Goal: Task Accomplishment & Management: Manage account settings

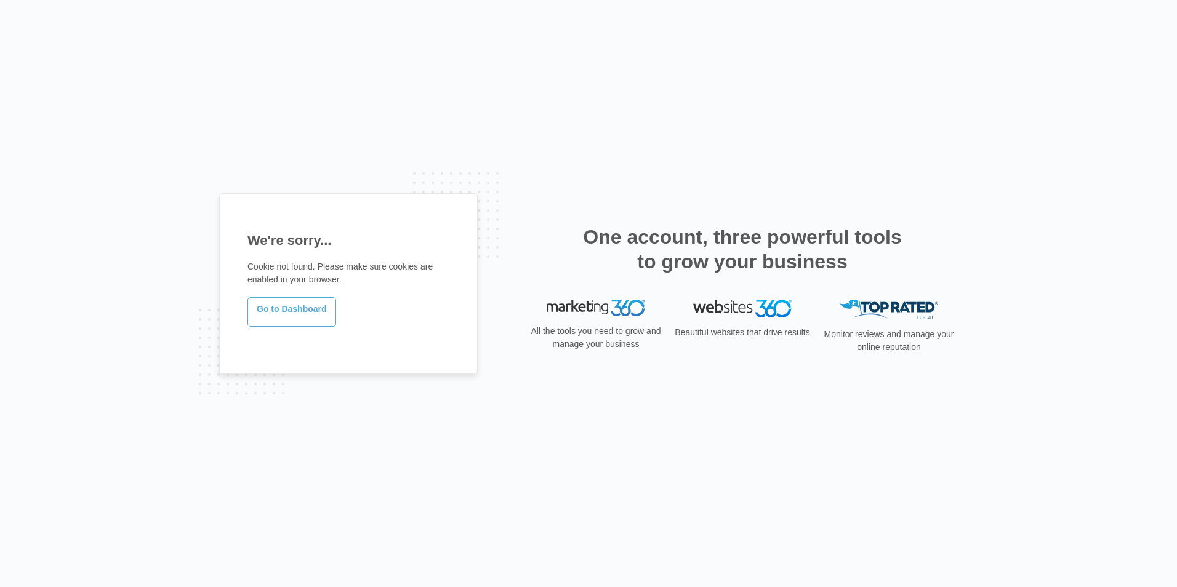
click at [272, 320] on link "Go to Dashboard" at bounding box center [292, 312] width 89 height 30
click at [294, 310] on link "Go to Dashboard" at bounding box center [292, 312] width 89 height 30
click at [274, 314] on link "Go to Dashboard" at bounding box center [292, 312] width 89 height 30
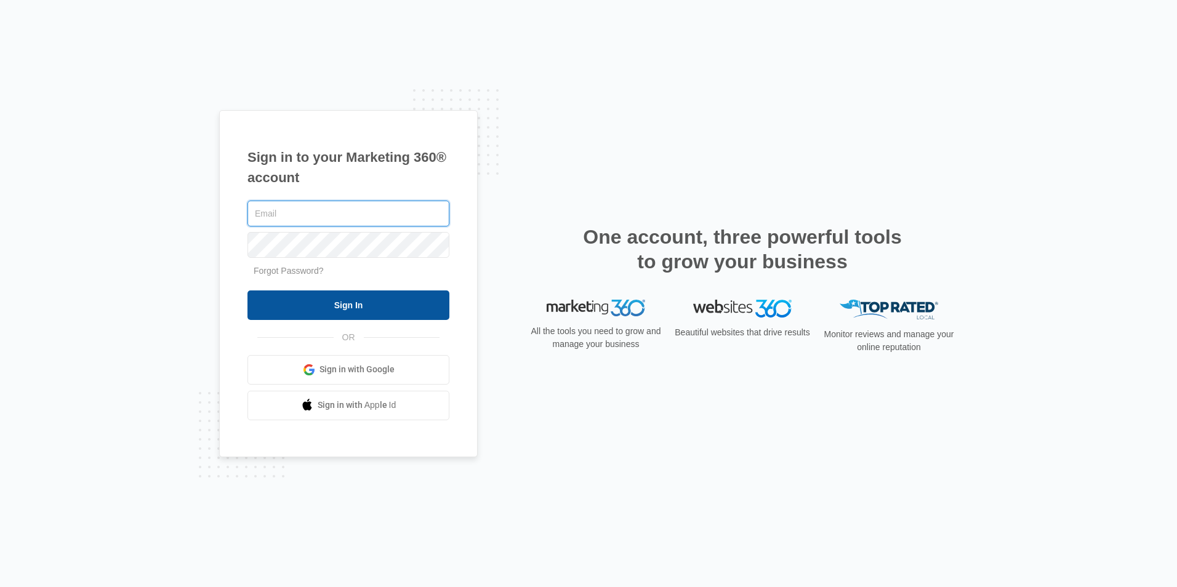
type input "[PERSON_NAME][EMAIL_ADDRESS][DOMAIN_NAME]"
click at [318, 312] on input "Sign In" at bounding box center [349, 306] width 202 height 30
type input "[PERSON_NAME][EMAIL_ADDRESS][DOMAIN_NAME]"
click at [349, 309] on input "Sign In" at bounding box center [349, 306] width 202 height 30
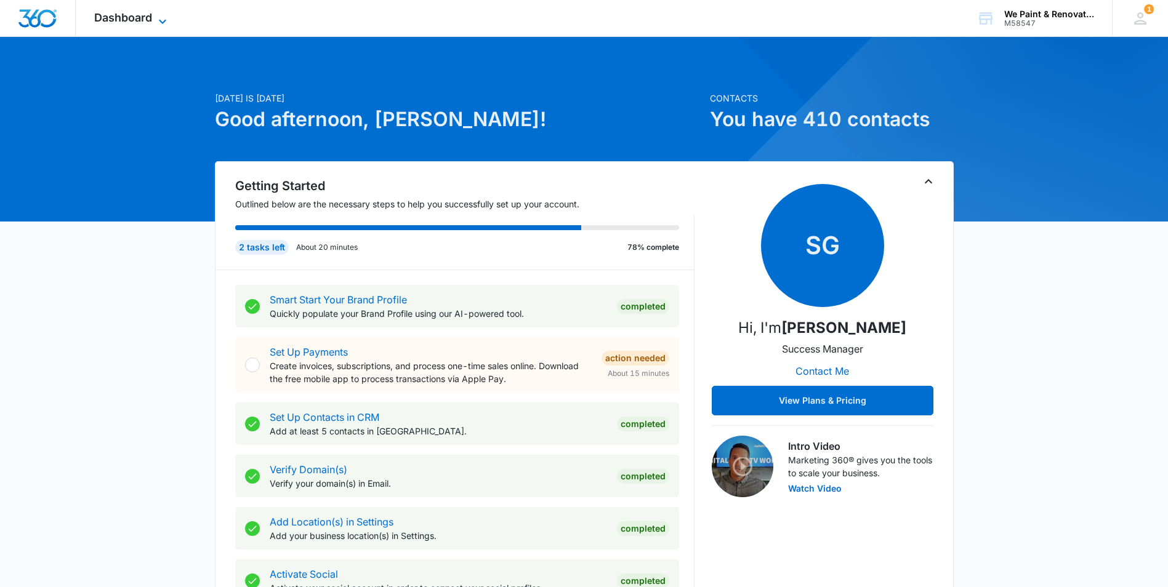
click at [139, 22] on span "Dashboard" at bounding box center [123, 17] width 58 height 13
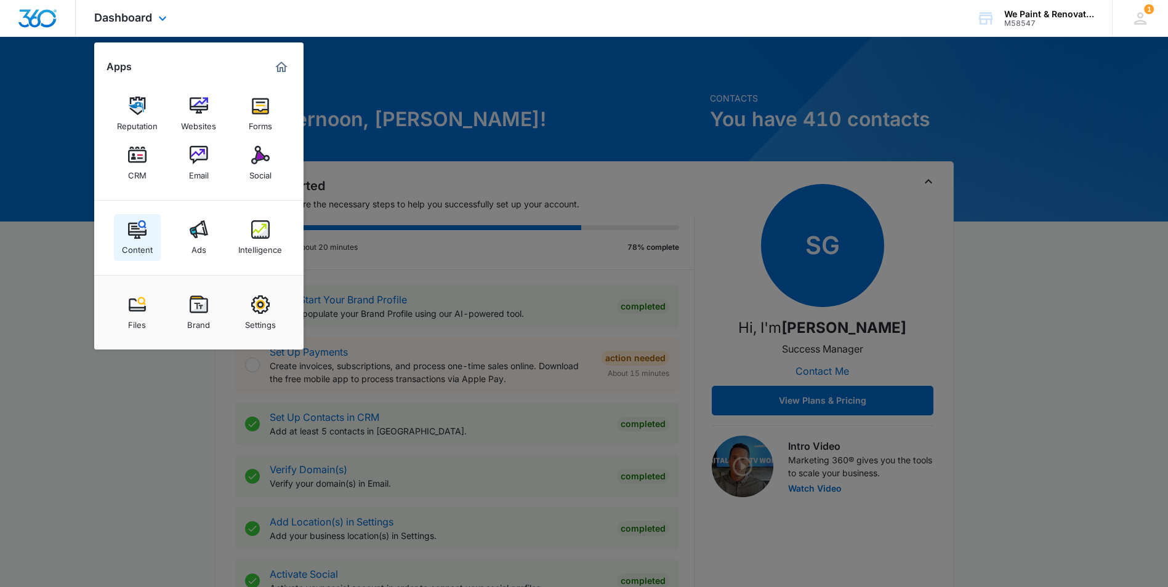
click at [141, 242] on div "Content" at bounding box center [137, 247] width 31 height 16
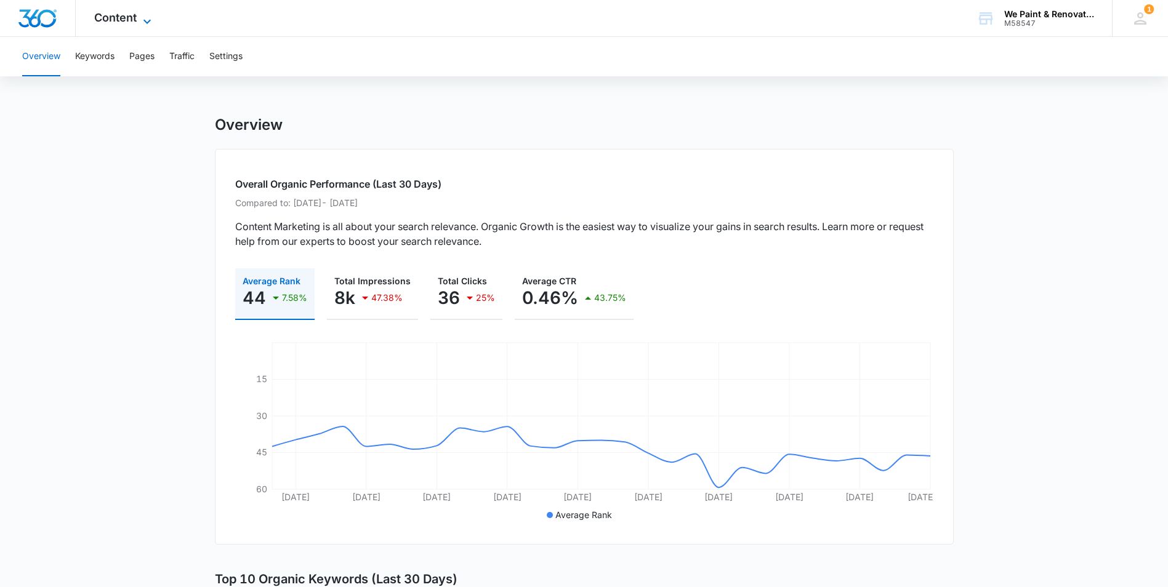
click at [127, 23] on span "Content" at bounding box center [115, 17] width 42 height 13
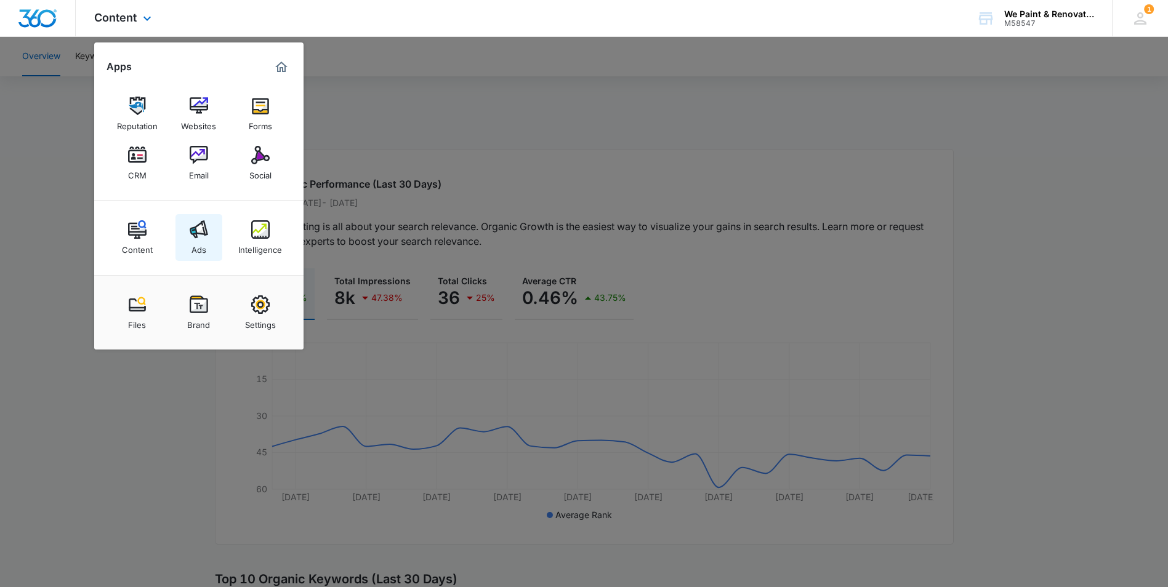
click at [198, 240] on div "Ads" at bounding box center [199, 247] width 15 height 16
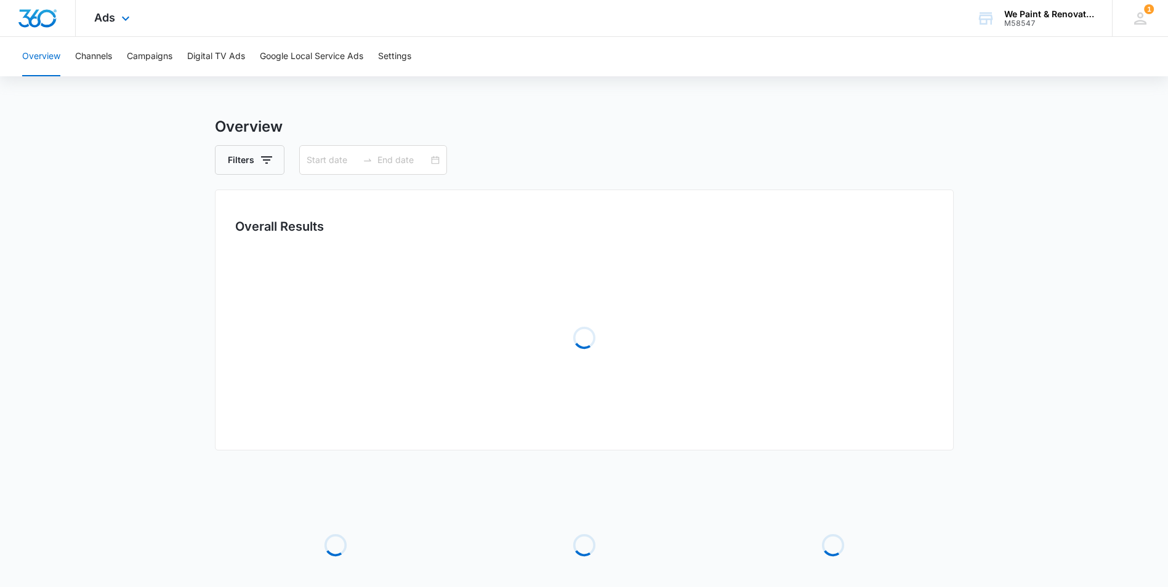
type input "01/01/2025"
type input "09/09/2025"
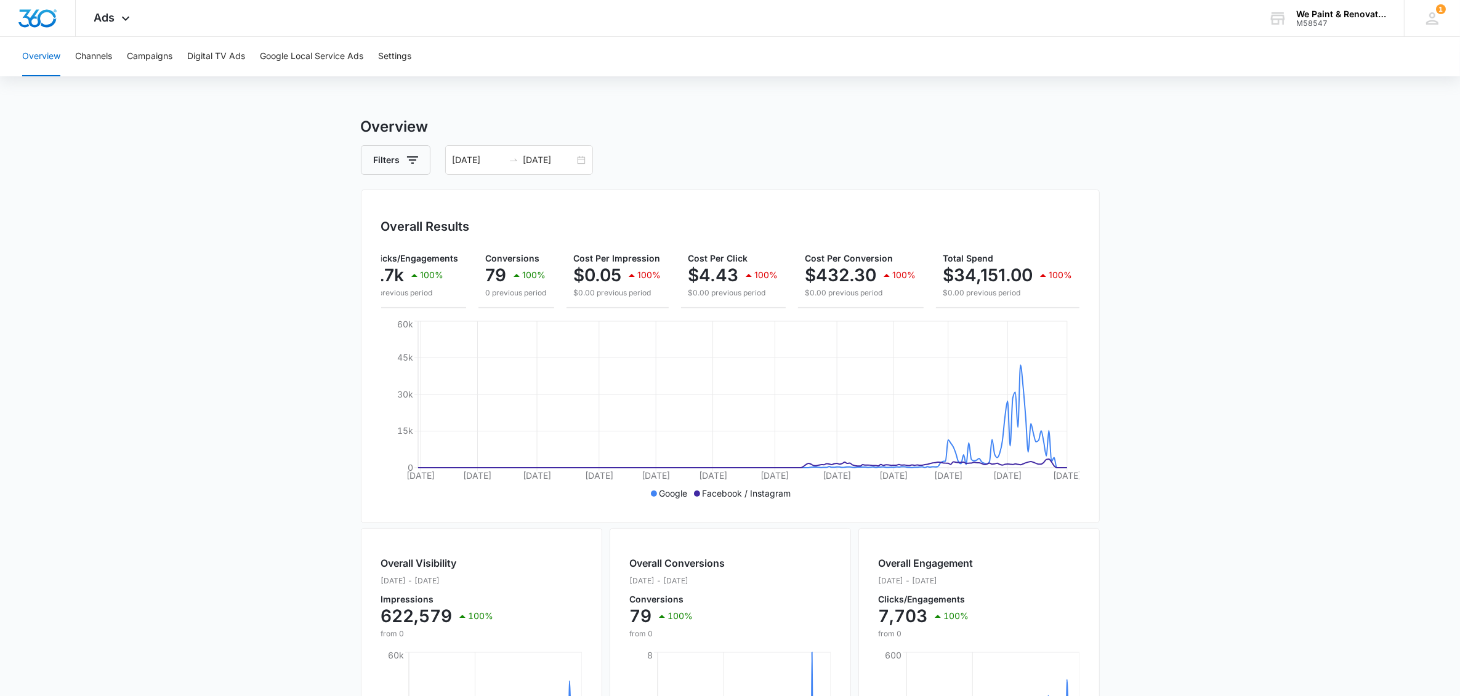
scroll to position [0, 131]
click at [575, 158] on div "01/01/2025 09/09/2025" at bounding box center [519, 160] width 148 height 30
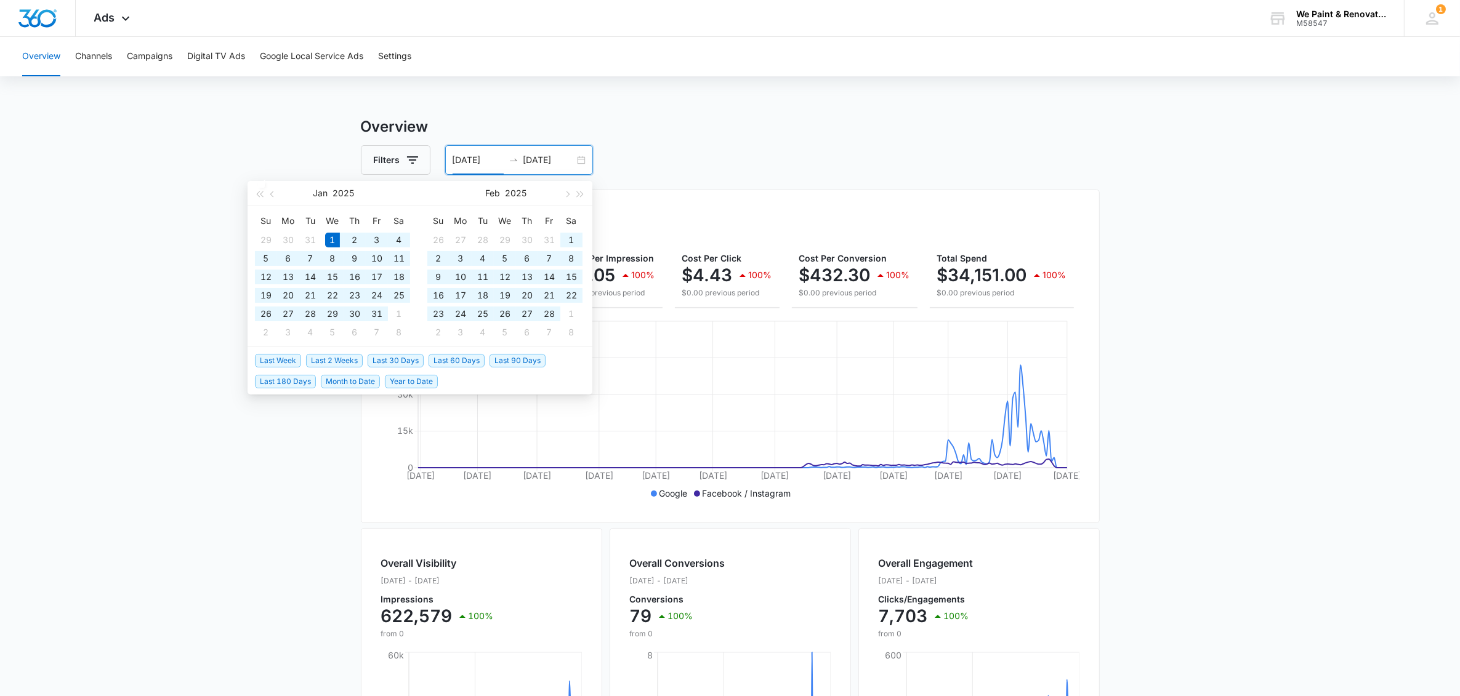
click at [575, 158] on div "01/01/2025 09/09/2025" at bounding box center [519, 160] width 148 height 30
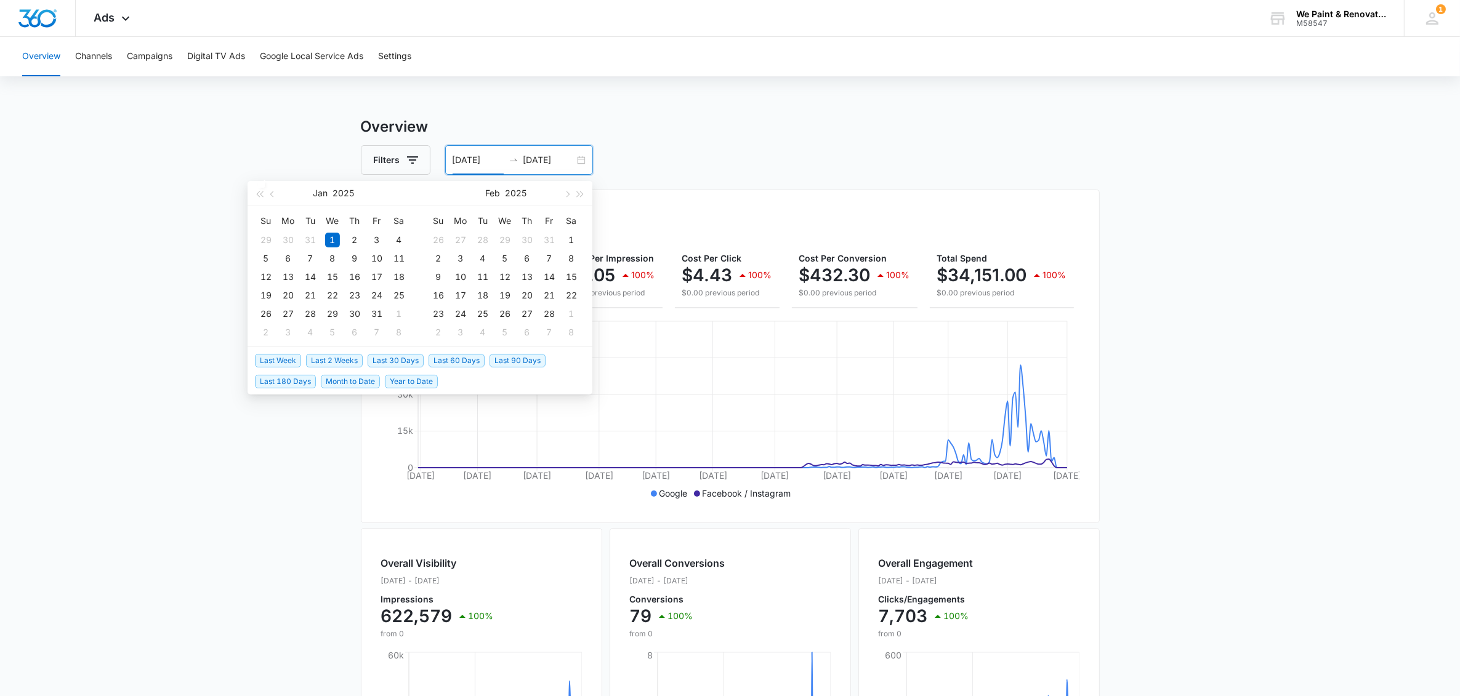
click at [536, 358] on span "Last 90 Days" at bounding box center [518, 361] width 56 height 14
type input "06/13/2025"
type input "09/11/2025"
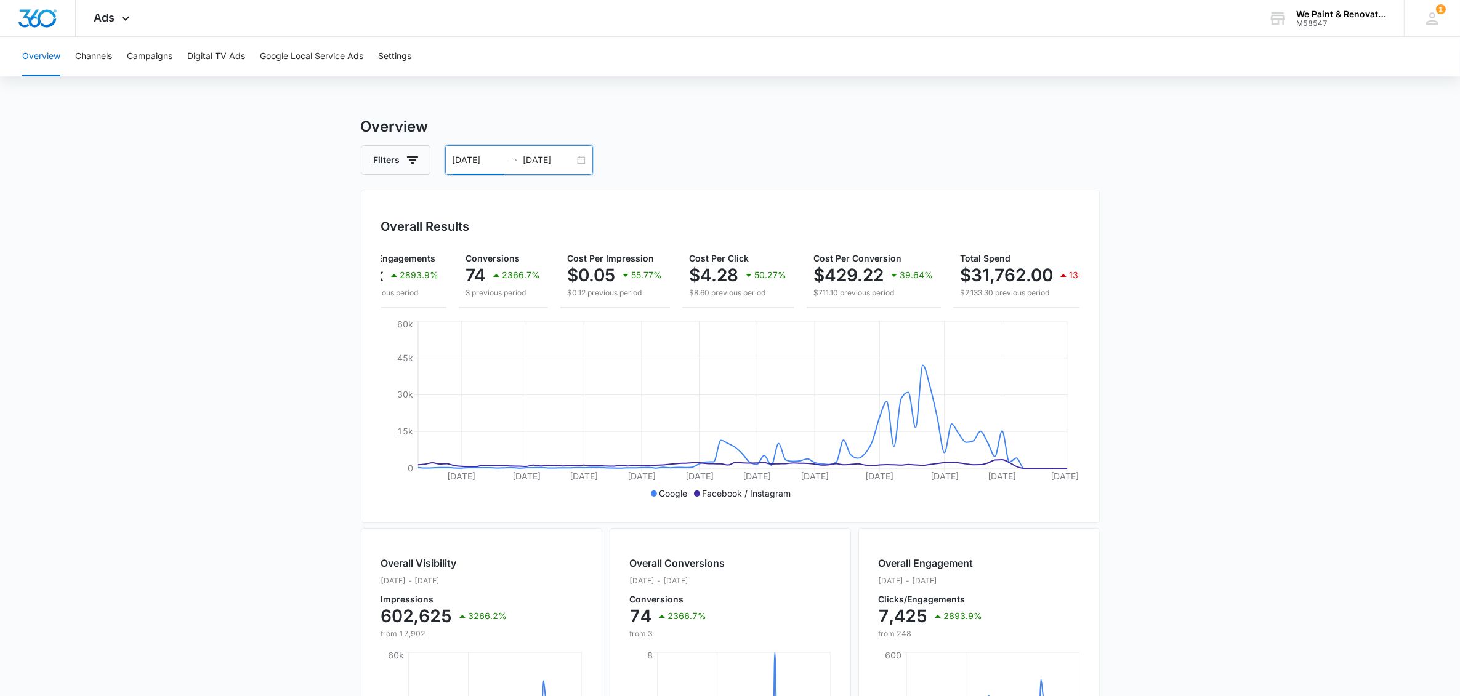
scroll to position [0, 200]
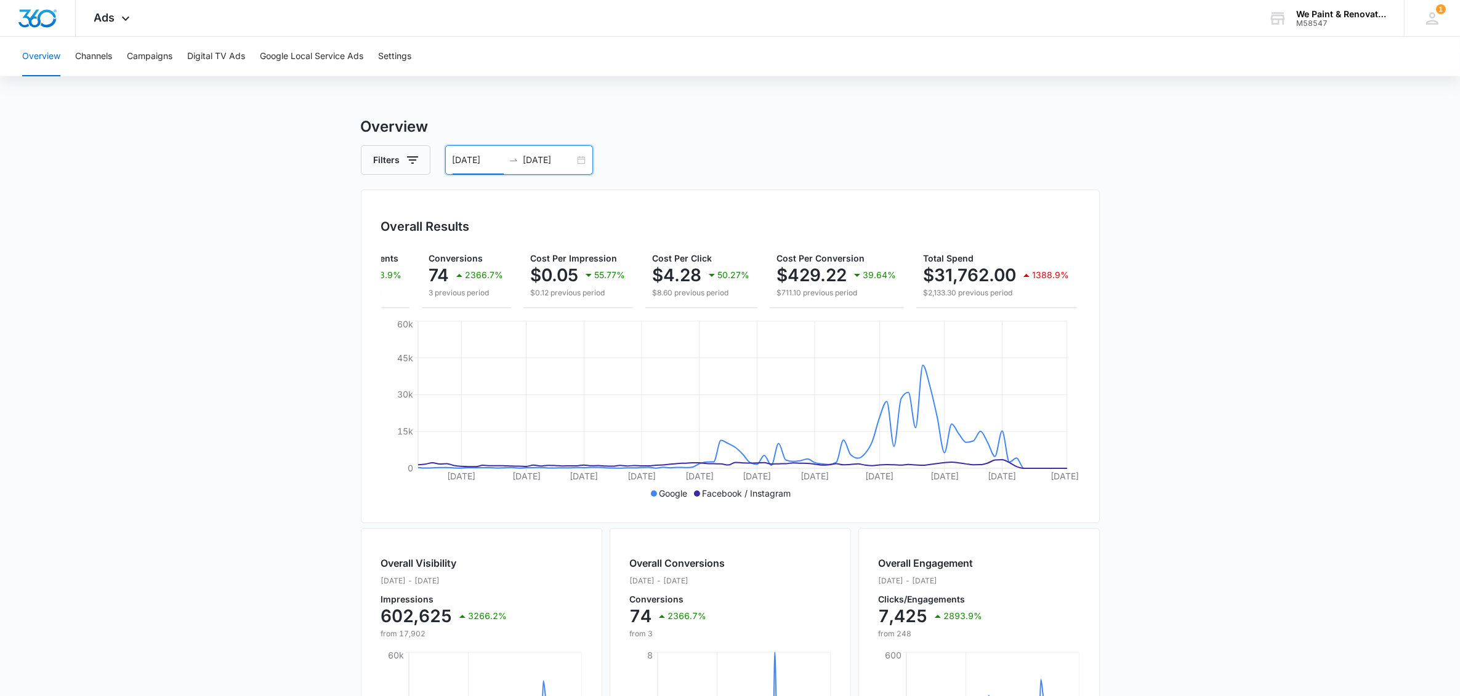
click at [583, 161] on div "06/13/2025 09/11/2025" at bounding box center [519, 160] width 148 height 30
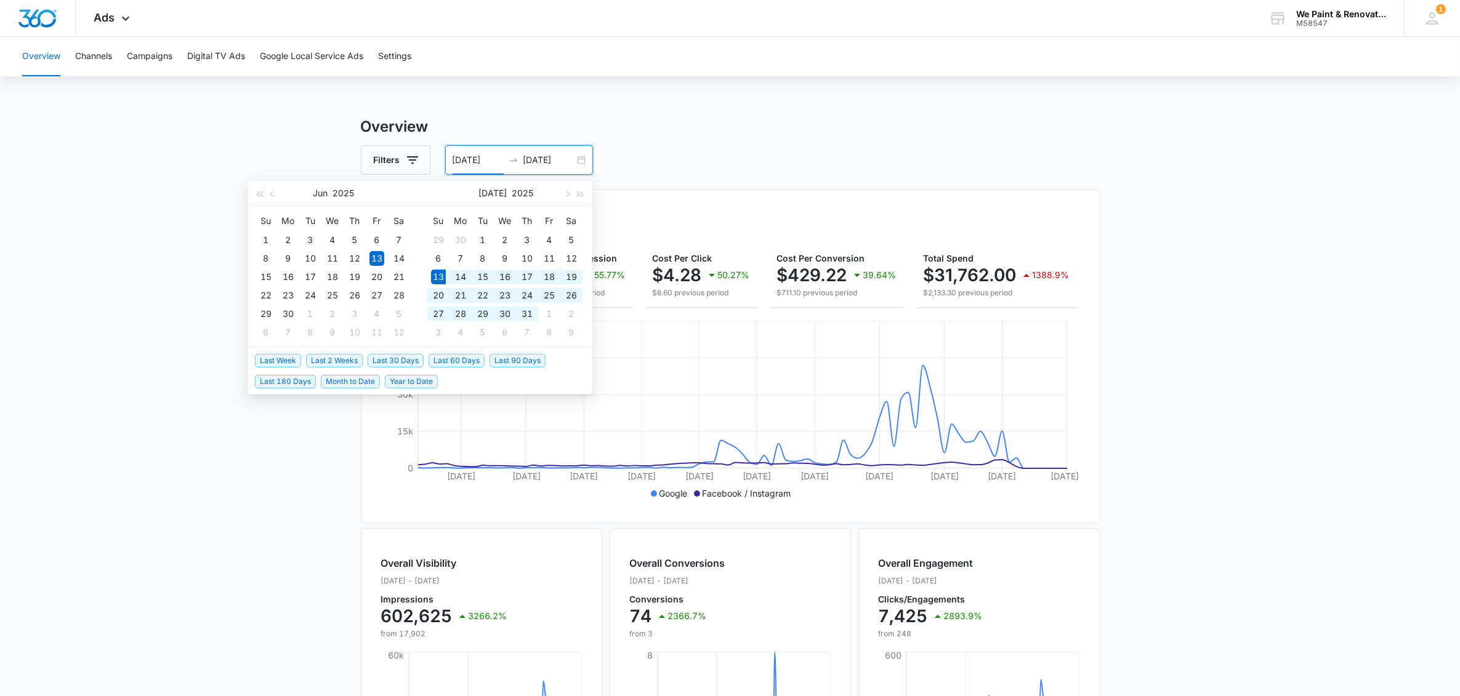
click at [464, 361] on span "Last 60 Days" at bounding box center [457, 361] width 56 height 14
type input "07/13/2025"
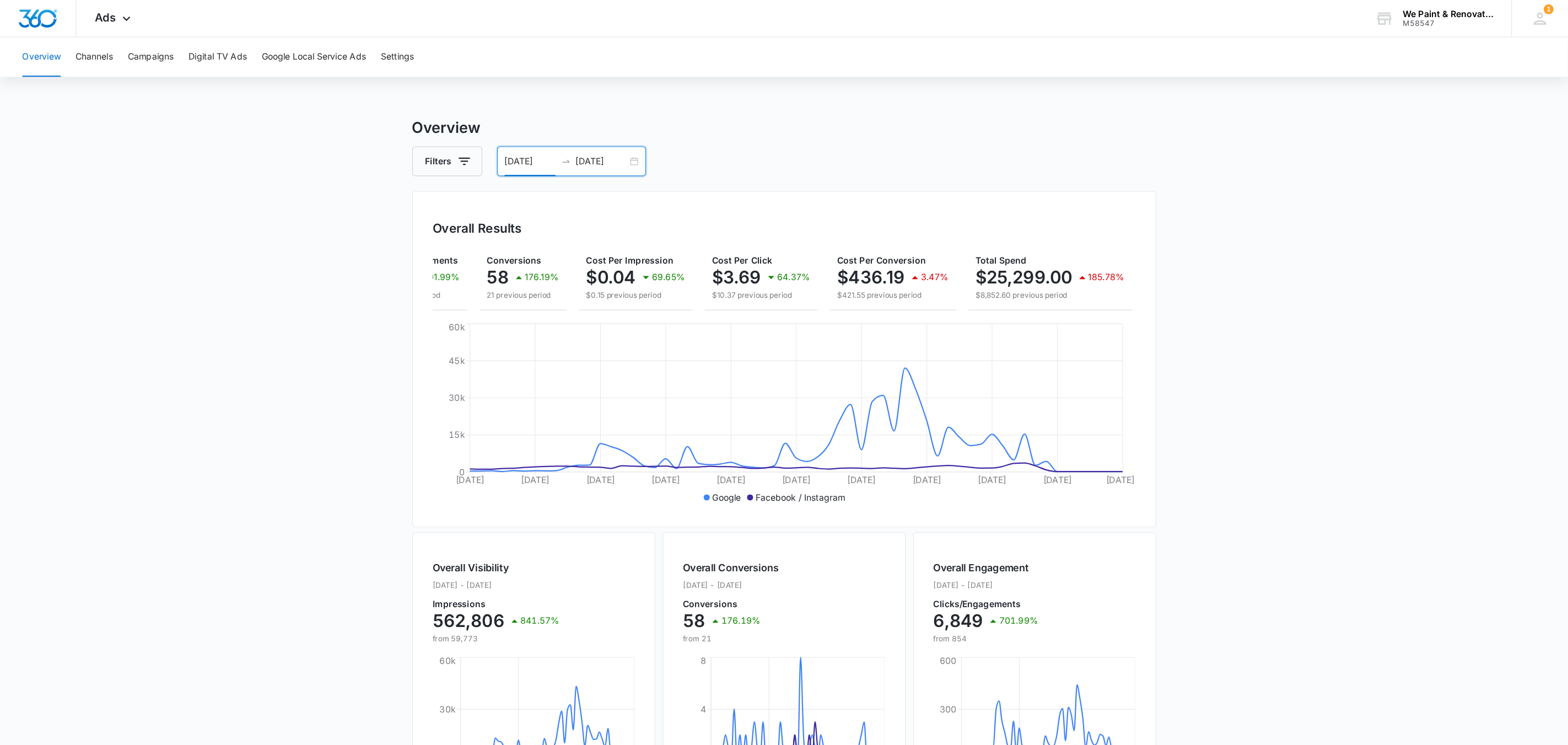
scroll to position [0, 169]
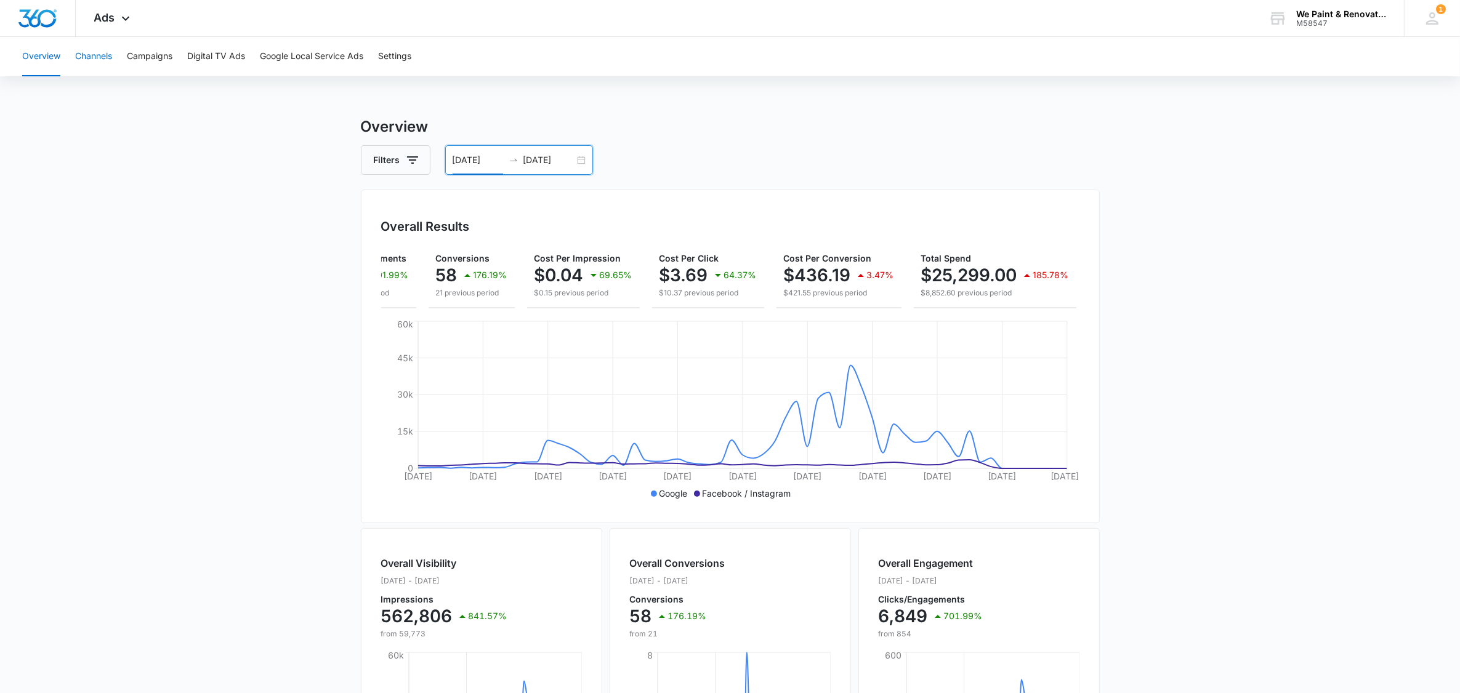
click at [79, 56] on button "Channels" at bounding box center [93, 56] width 37 height 39
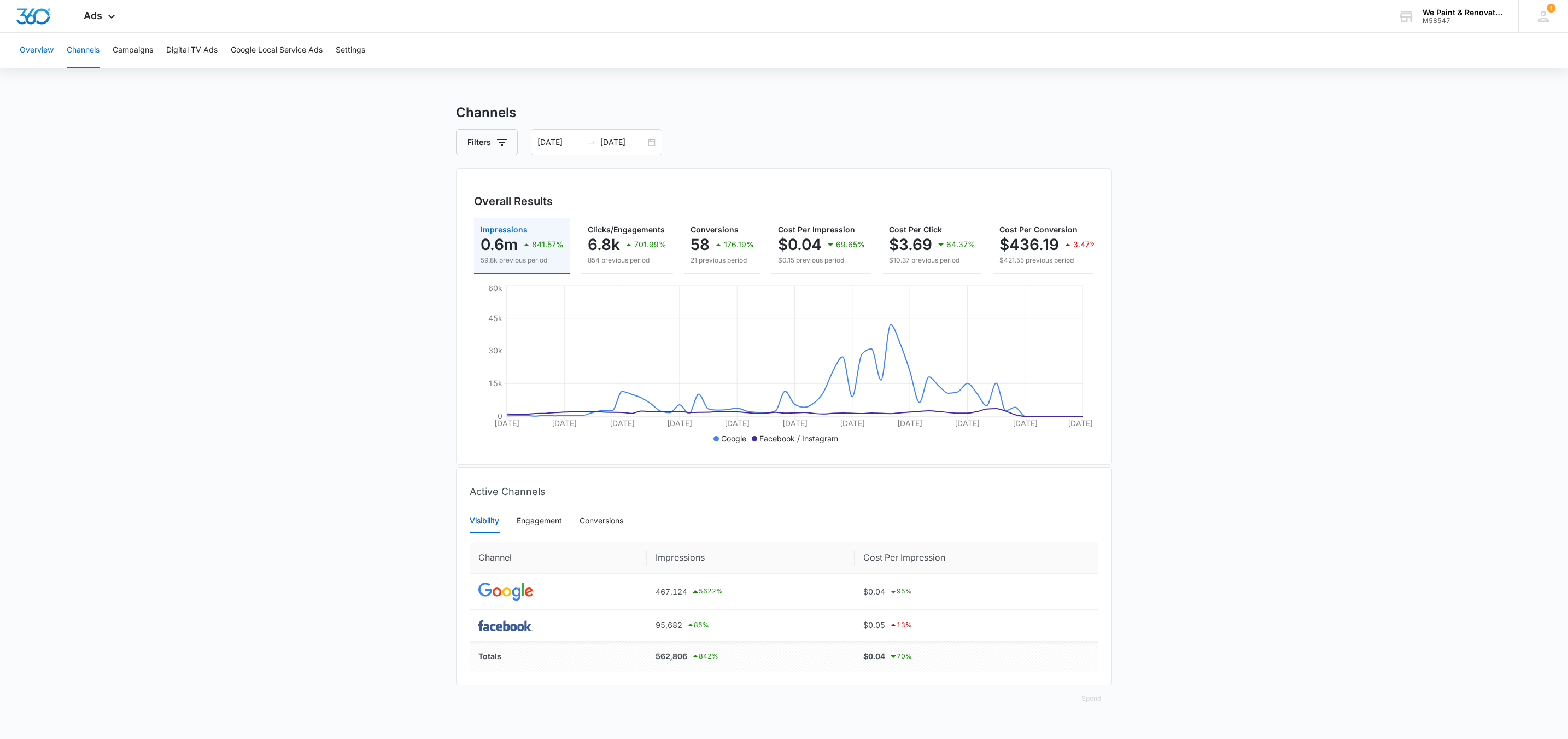
click at [20, 48] on button "Overview" at bounding box center [36, 50] width 34 height 35
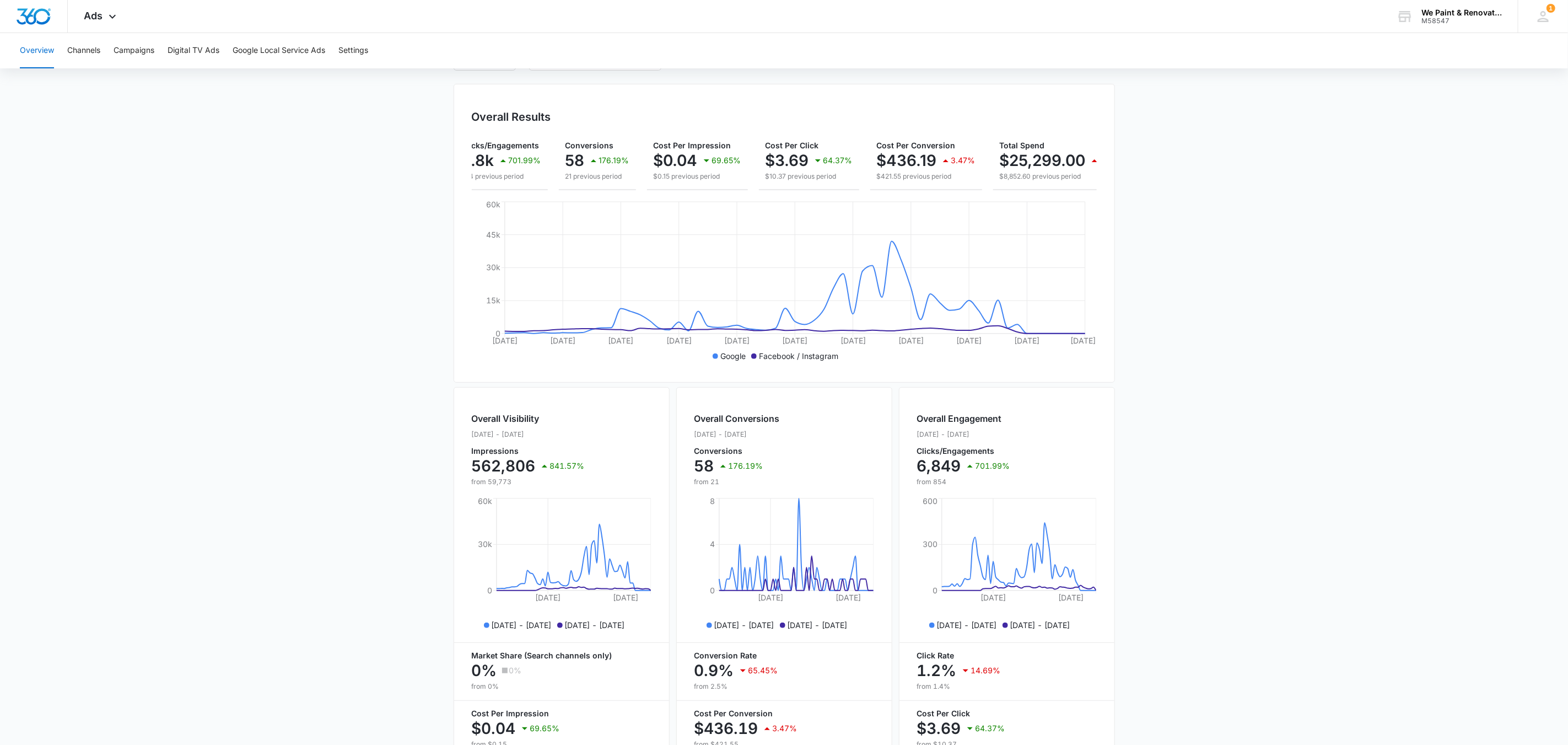
scroll to position [0, 169]
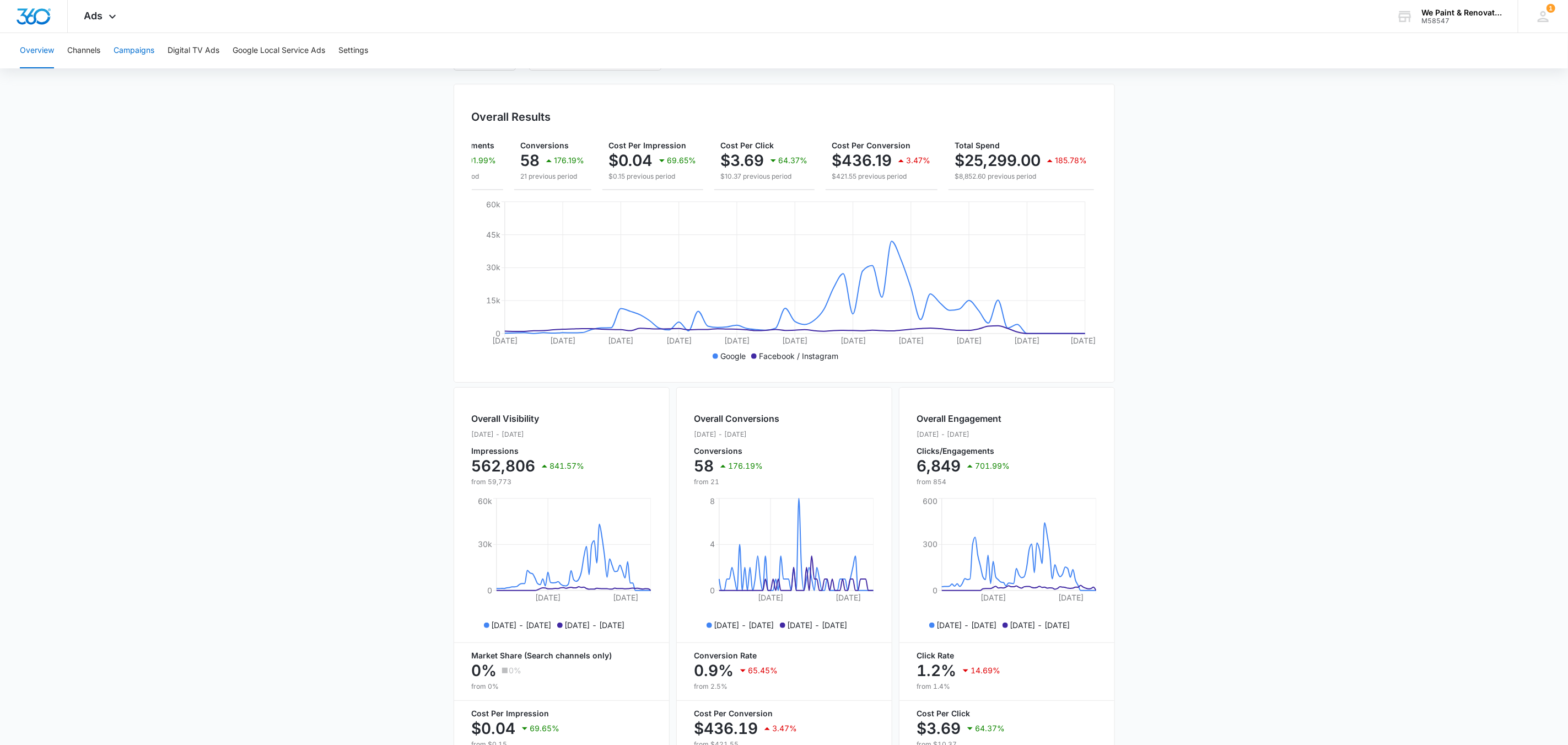
click at [124, 48] on button "Campaigns" at bounding box center [134, 50] width 41 height 35
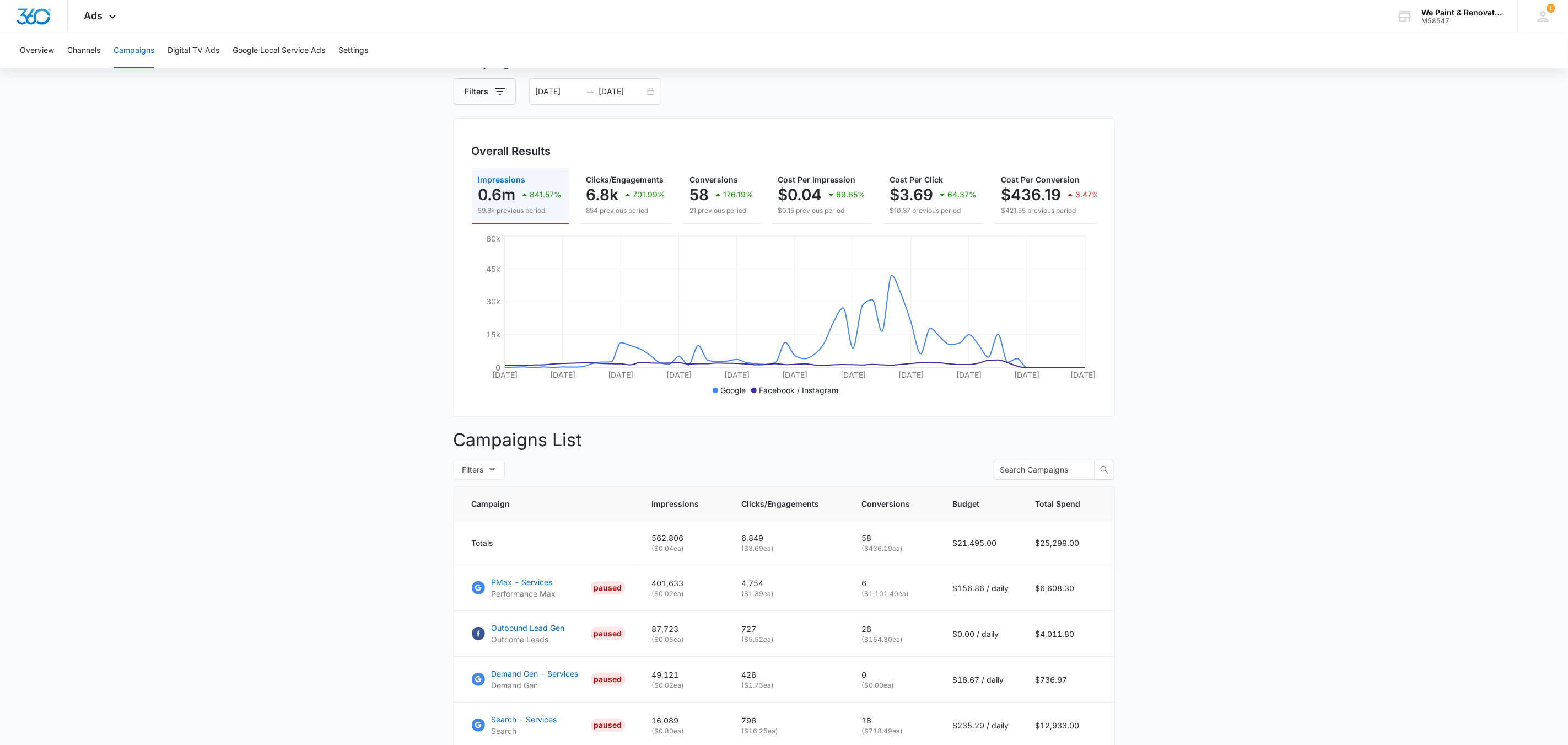
scroll to position [56, 0]
click at [636, 90] on input "09/11/2025" at bounding box center [621, 89] width 46 height 13
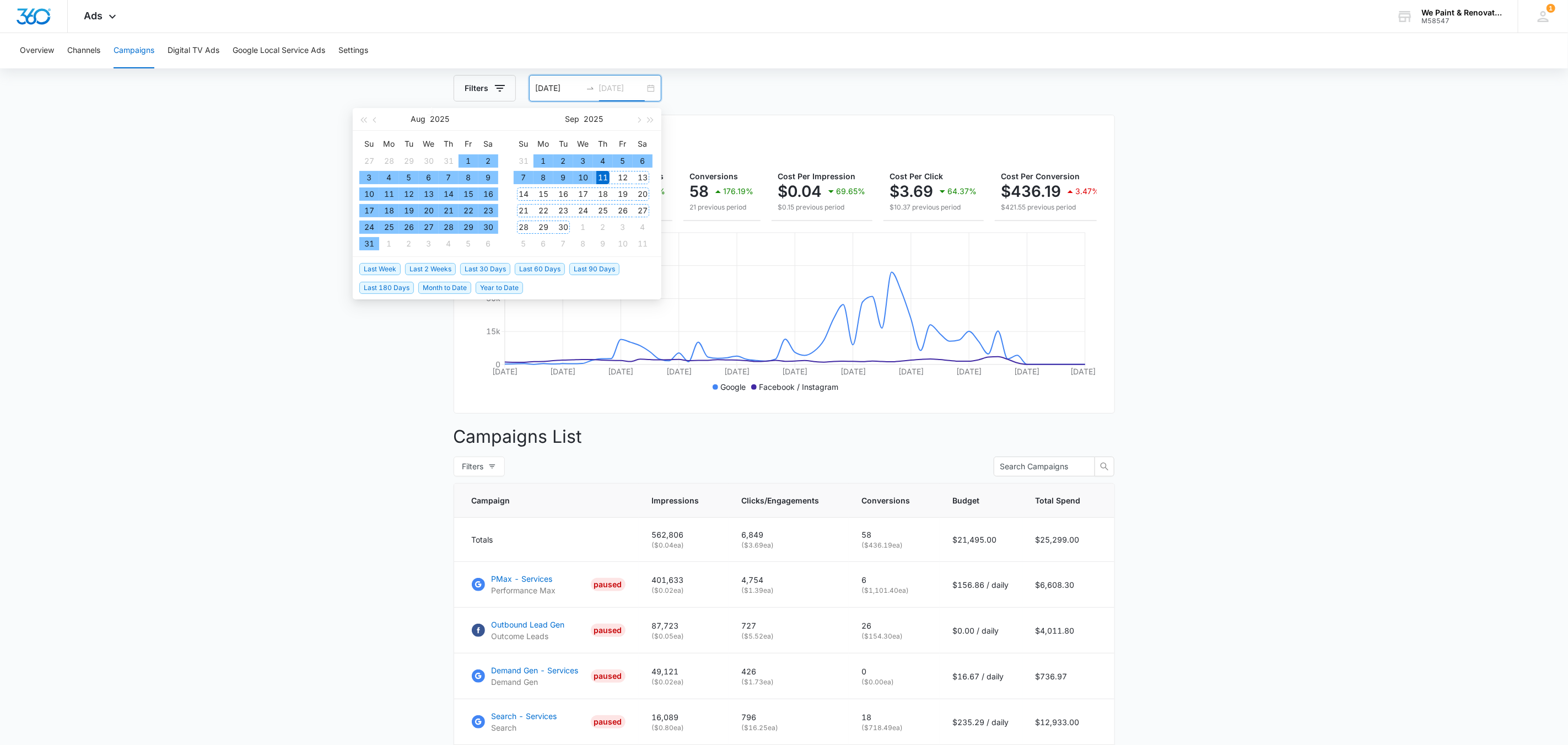
type input "09/11/2025"
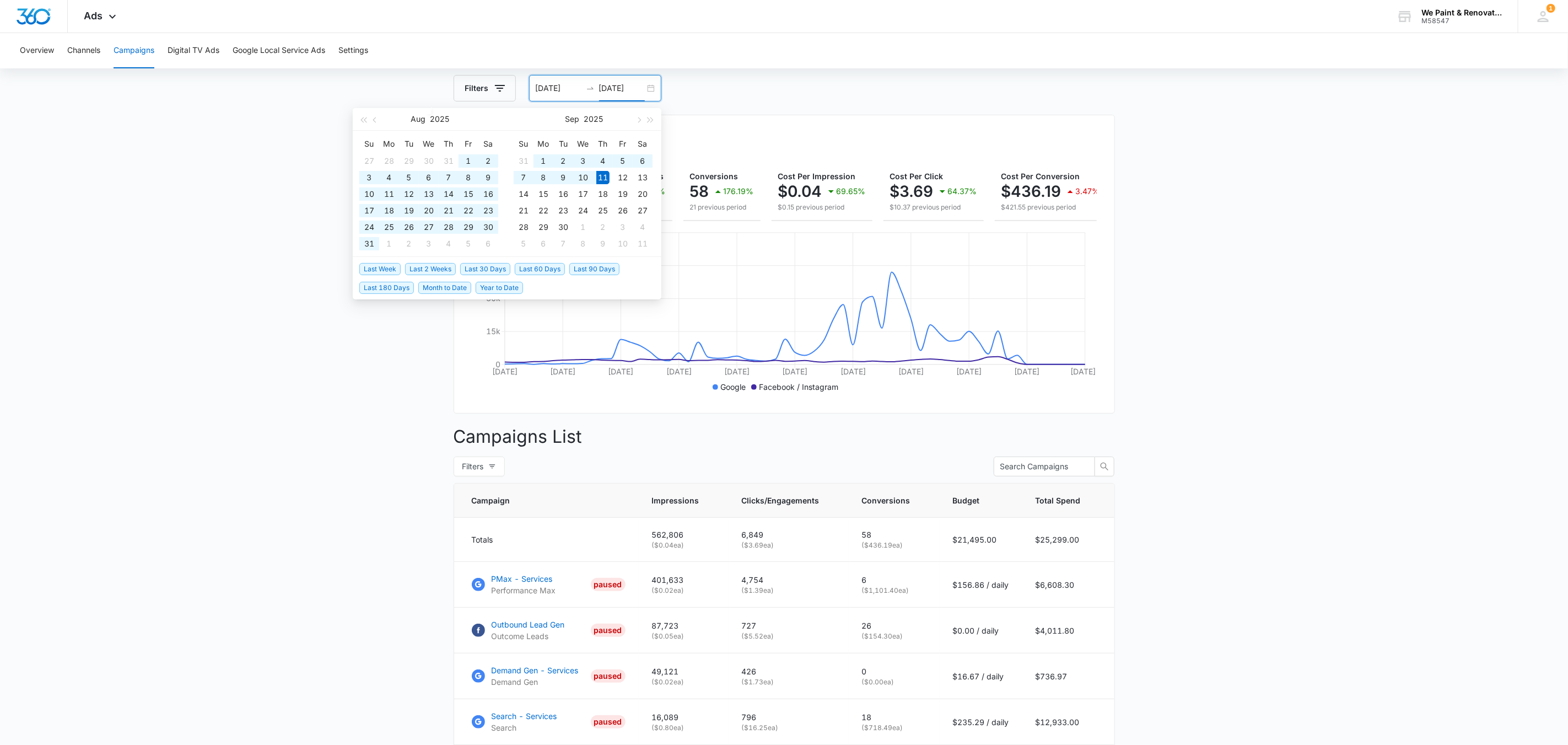
click at [506, 285] on span "Year to Date" at bounding box center [499, 288] width 47 height 13
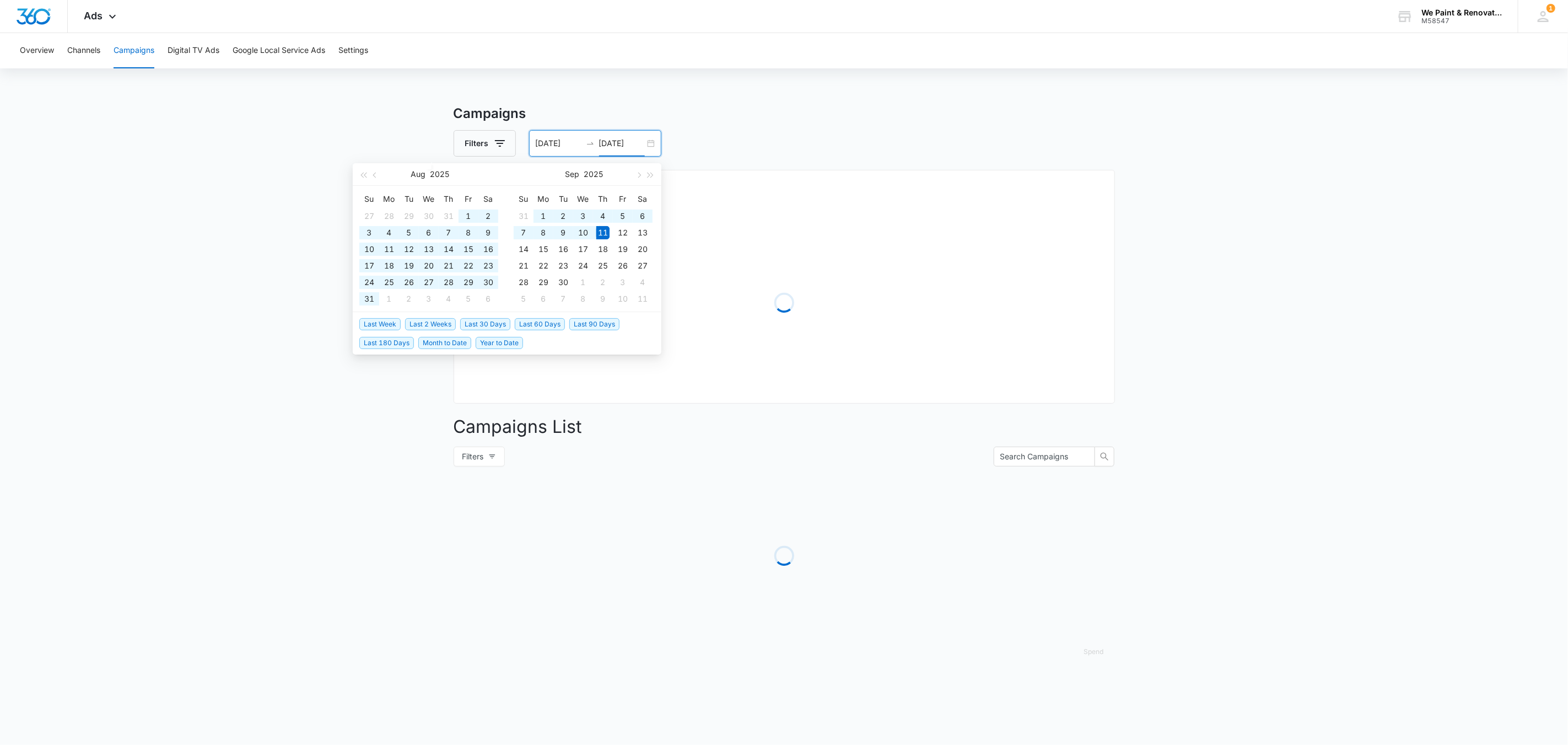
type input "01/01/2025"
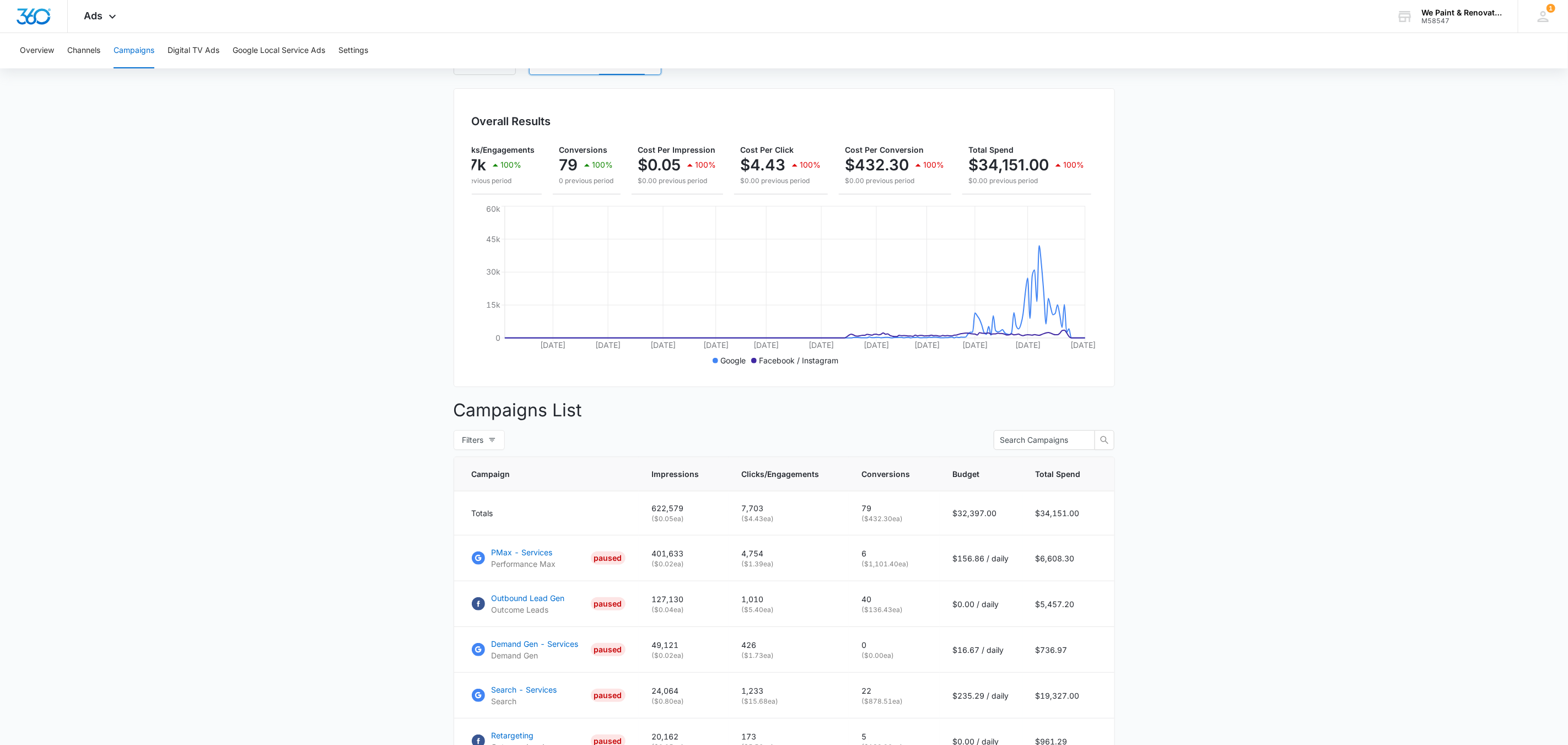
scroll to position [67, 0]
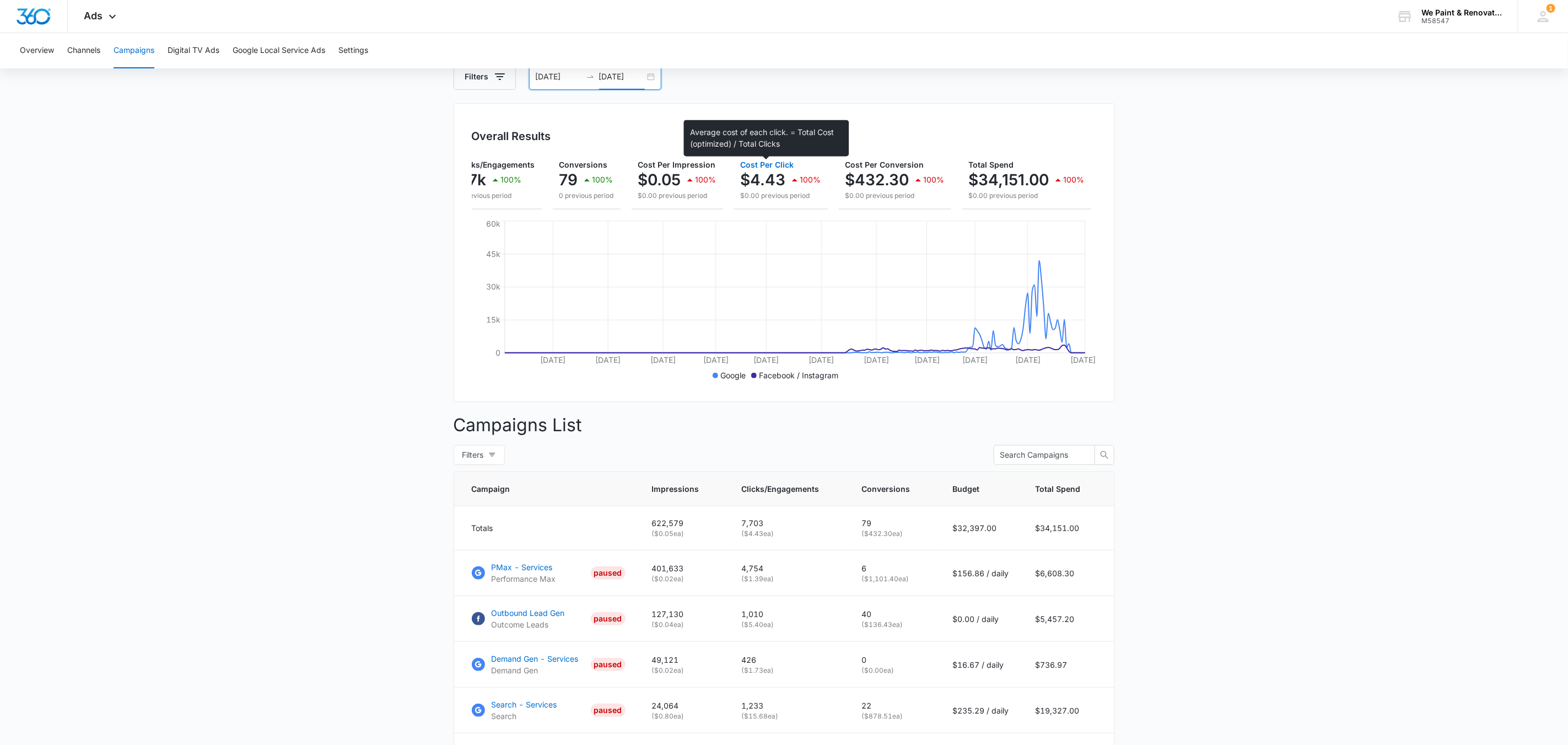
click at [764, 164] on span "Cost Per Click" at bounding box center [768, 165] width 54 height 9
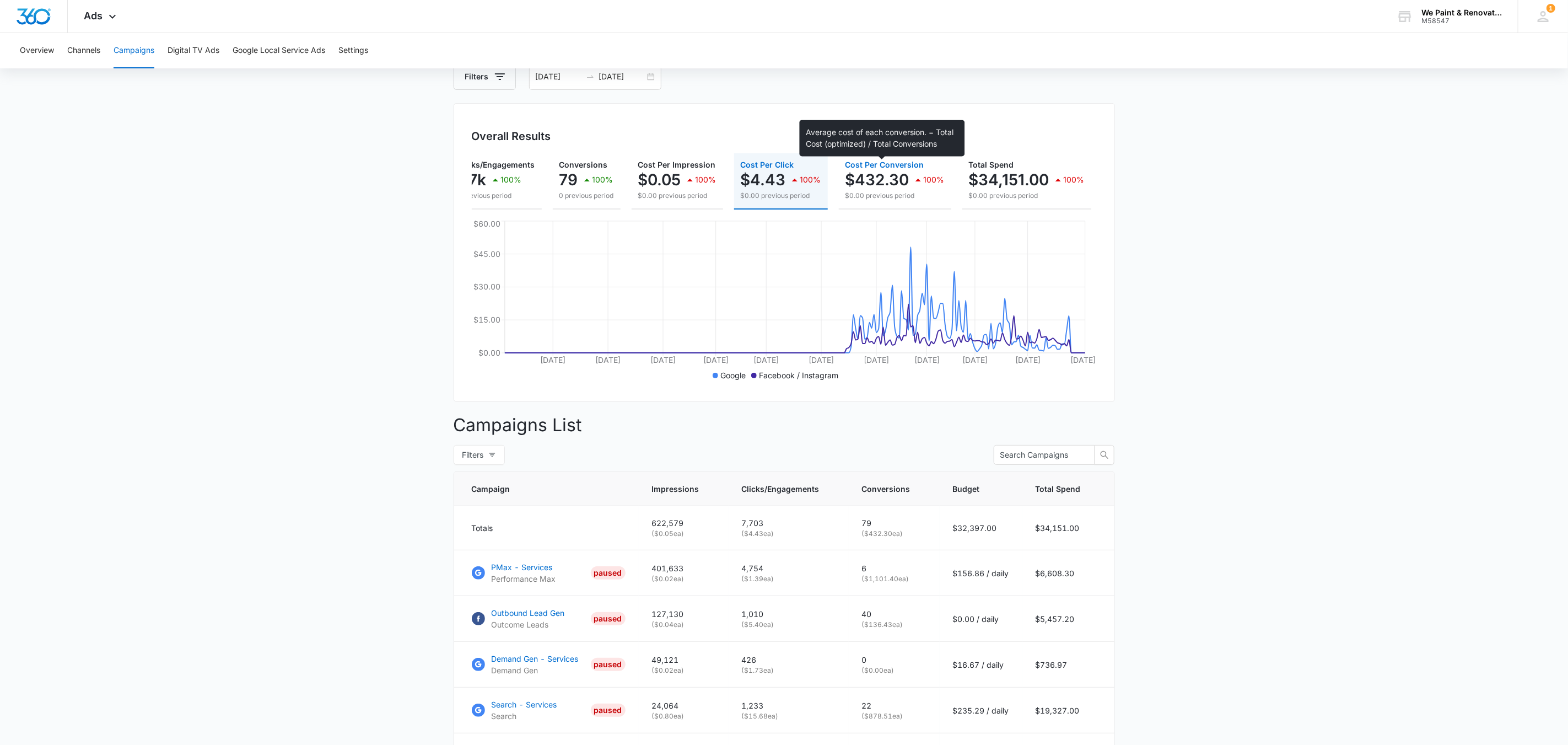
click at [890, 167] on span "Cost Per Conversion" at bounding box center [885, 165] width 79 height 9
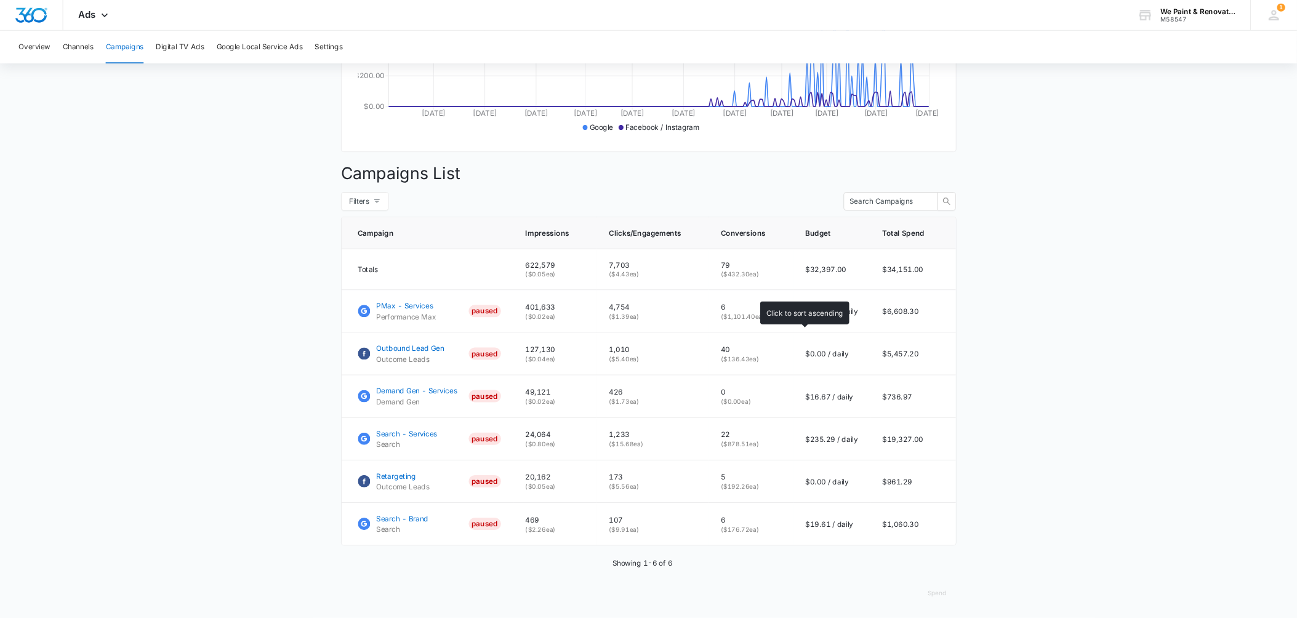
scroll to position [0, 131]
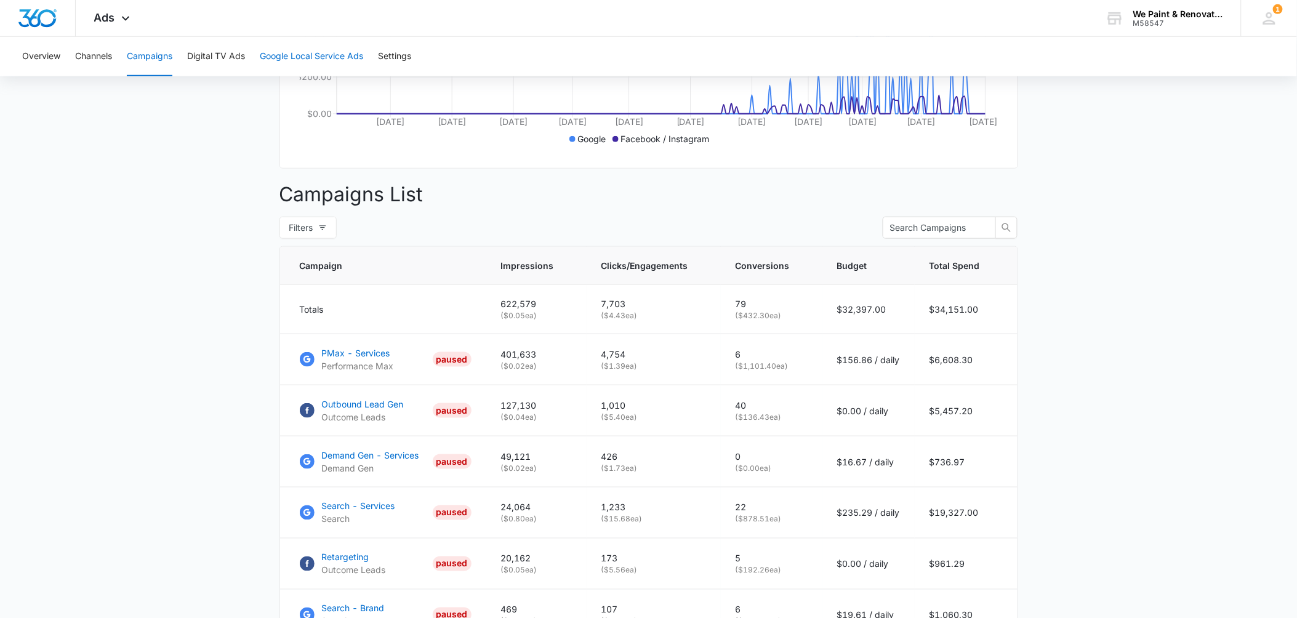
click at [312, 51] on button "Google Local Service Ads" at bounding box center [311, 56] width 103 height 39
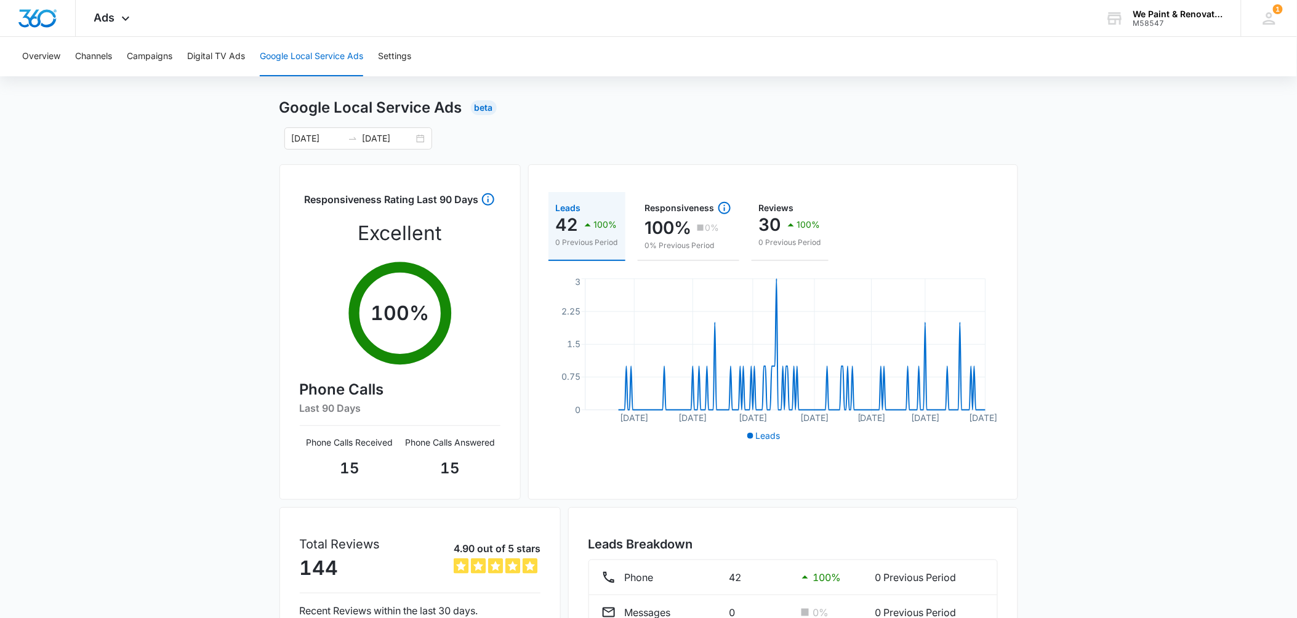
scroll to position [34, 0]
